Goal: Check status: Check status

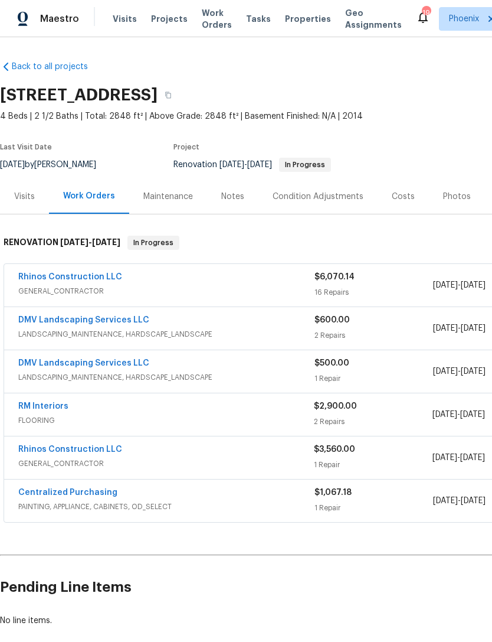
click at [478, 326] on div "9/24/2025 - 9/29/2025" at bounding box center [492, 328] width 119 height 28
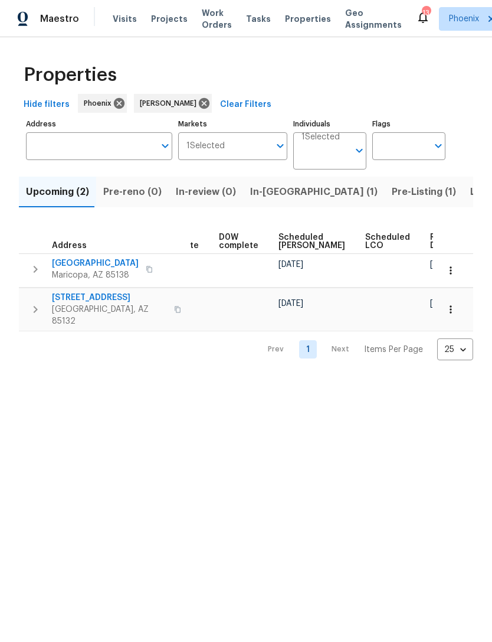
scroll to position [0, 296]
